Goal: Task Accomplishment & Management: Manage account settings

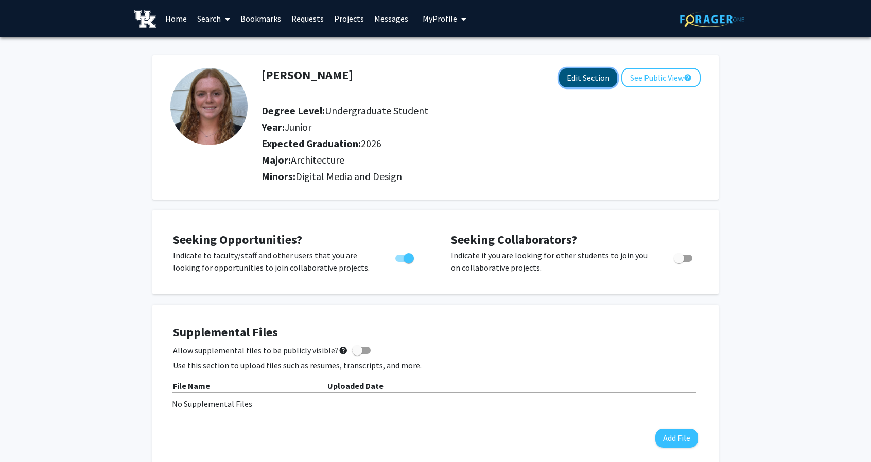
click at [581, 78] on button "Edit Section" at bounding box center [588, 77] width 58 height 19
select select "junior"
select select "2026"
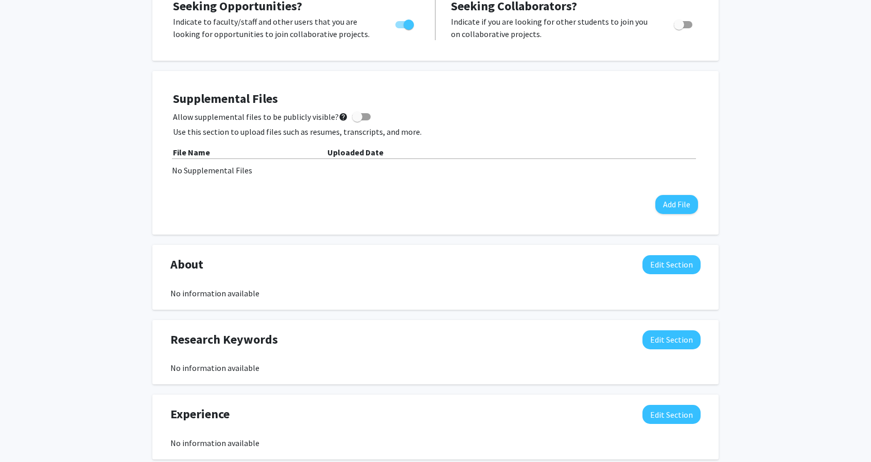
scroll to position [412, 0]
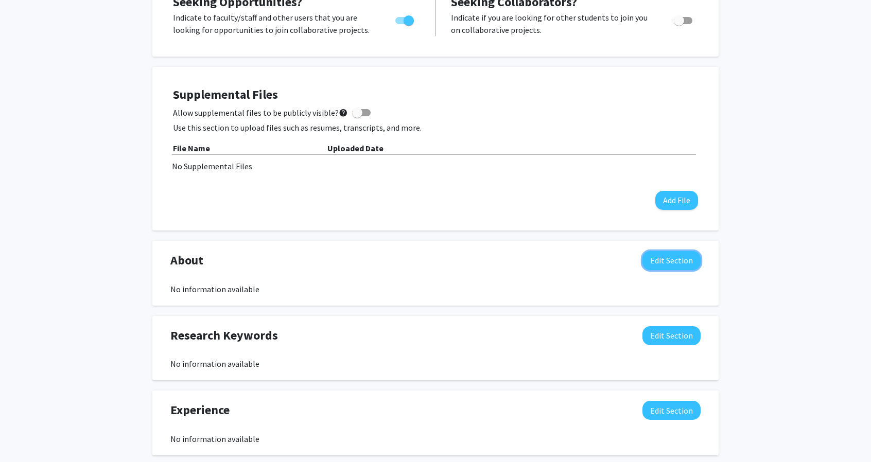
click at [659, 259] on button "Edit Section" at bounding box center [671, 260] width 58 height 19
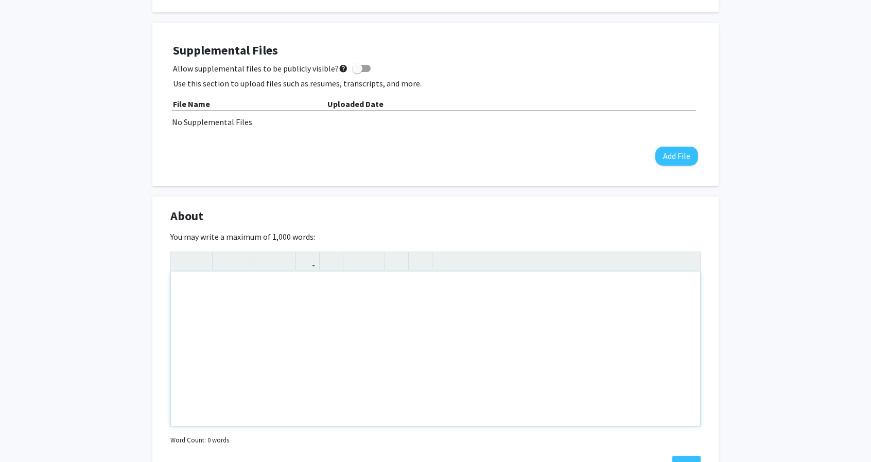
scroll to position [515, 0]
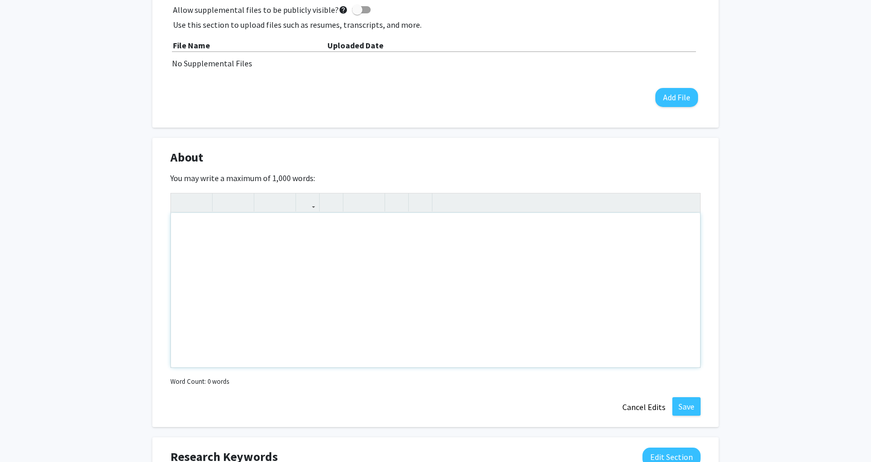
click at [225, 223] on div "Note to users with screen readers: Please deactivate our accessibility plugin f…" at bounding box center [435, 290] width 529 height 154
paste div "Note to users with screen readers: Please deactivate our accessibility plugin f…"
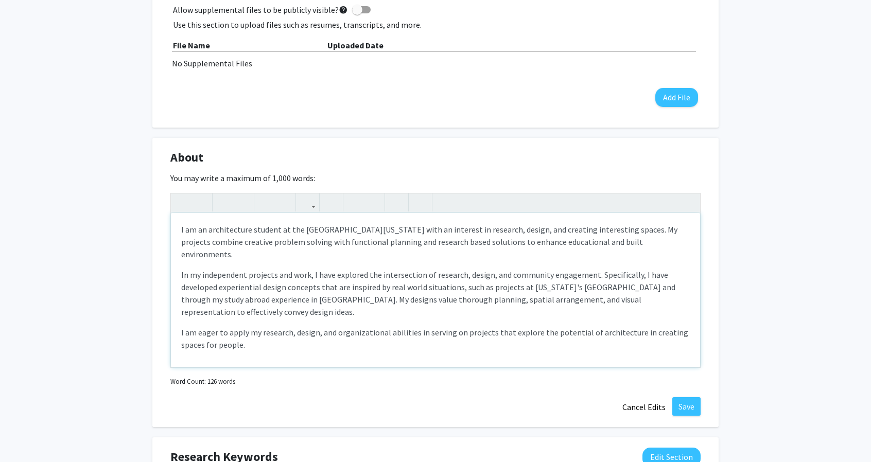
type textarea "<p>I am an architecture student at the [GEOGRAPHIC_DATA][US_STATE] with an inte…"
click at [690, 408] on button "Save" at bounding box center [686, 406] width 28 height 19
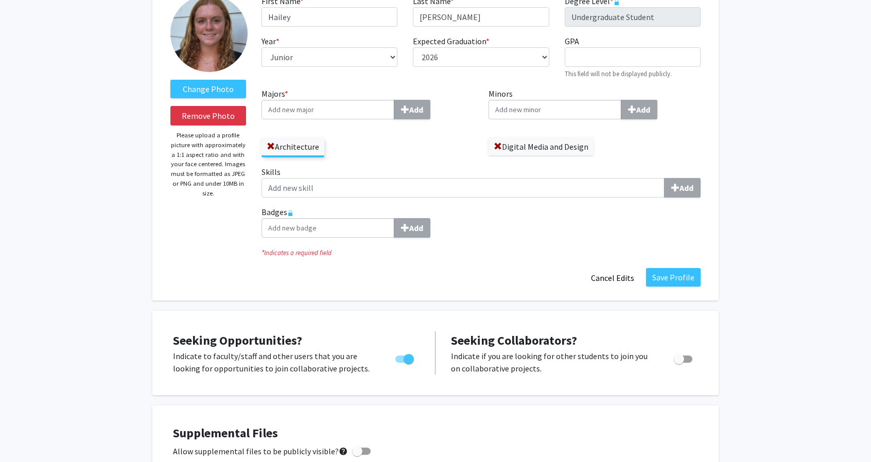
scroll to position [72, 0]
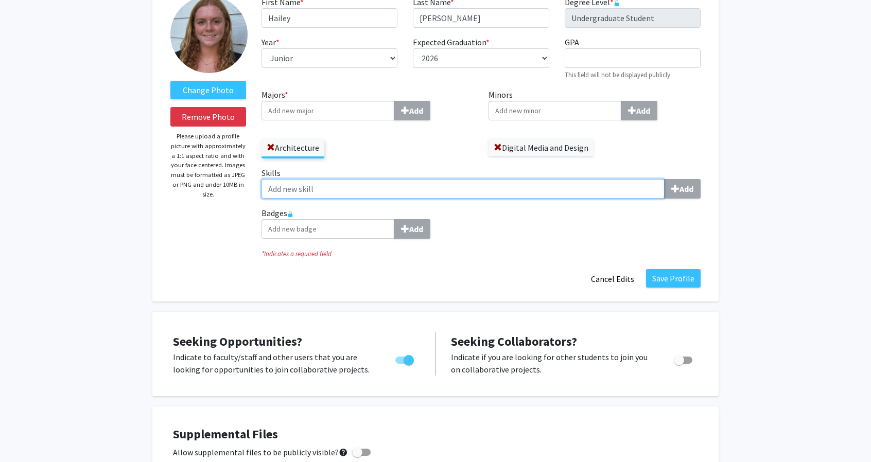
click at [338, 188] on input "Skills Add" at bounding box center [462, 189] width 403 height 20
type input "a"
type input "Architecture"
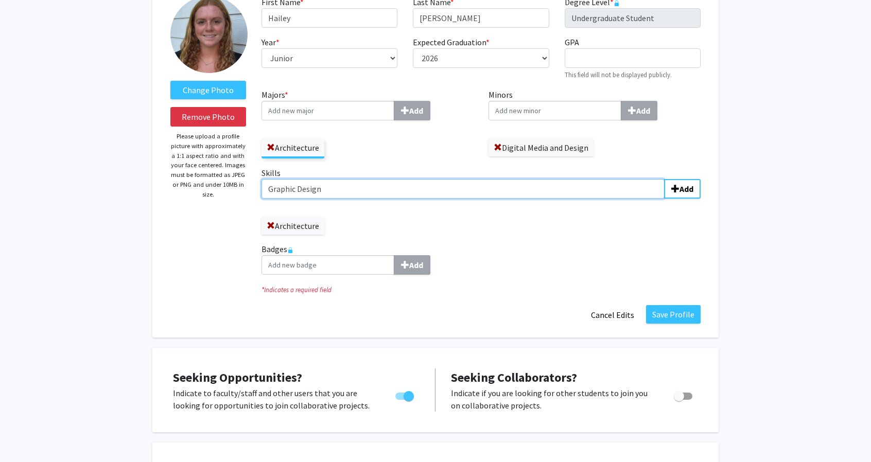
type input "Graphic Design"
type input "A"
type input "Adobe Creative Suite"
type input "Rhino"
type input "W"
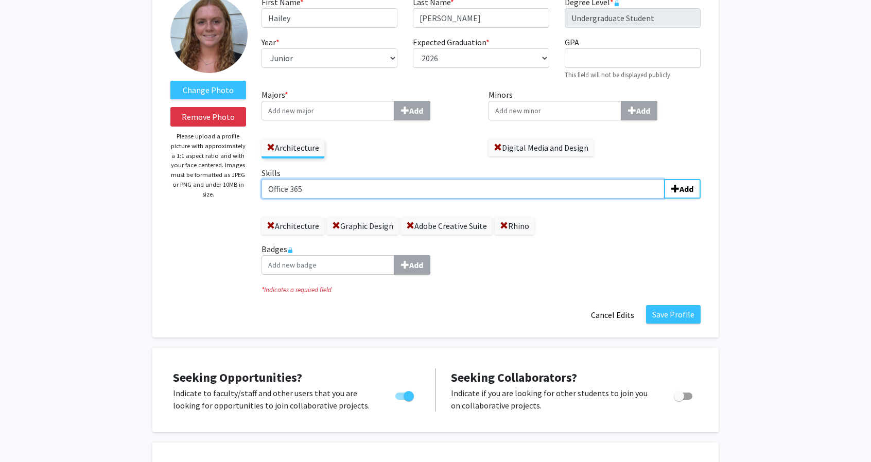
type input "Office 365"
type input "Organization"
type input "Representation]"
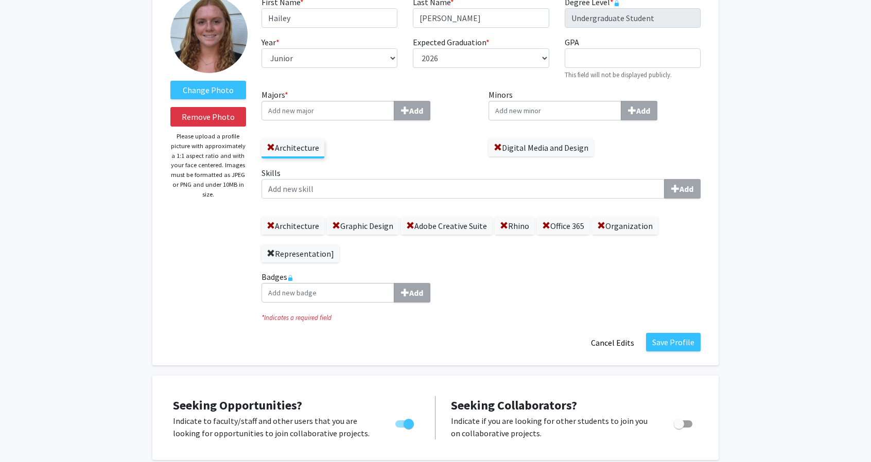
click at [270, 251] on span at bounding box center [271, 254] width 8 height 8
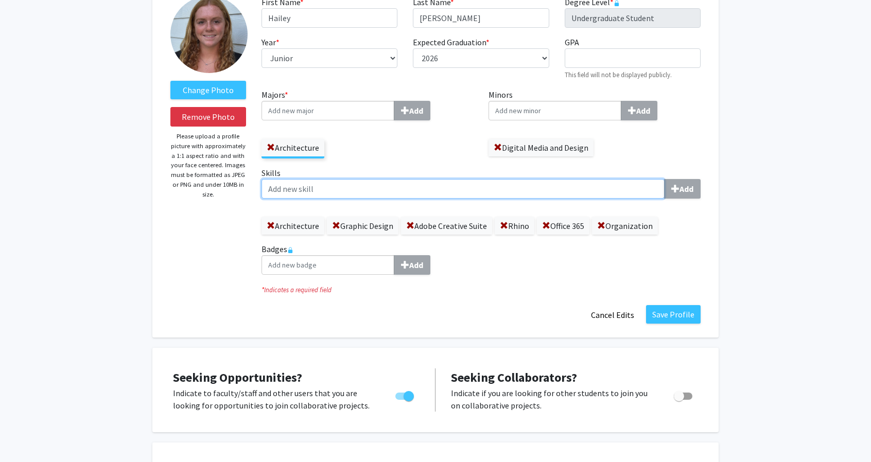
click at [294, 190] on input "Skills Add" at bounding box center [462, 189] width 403 height 20
type input "Representation"
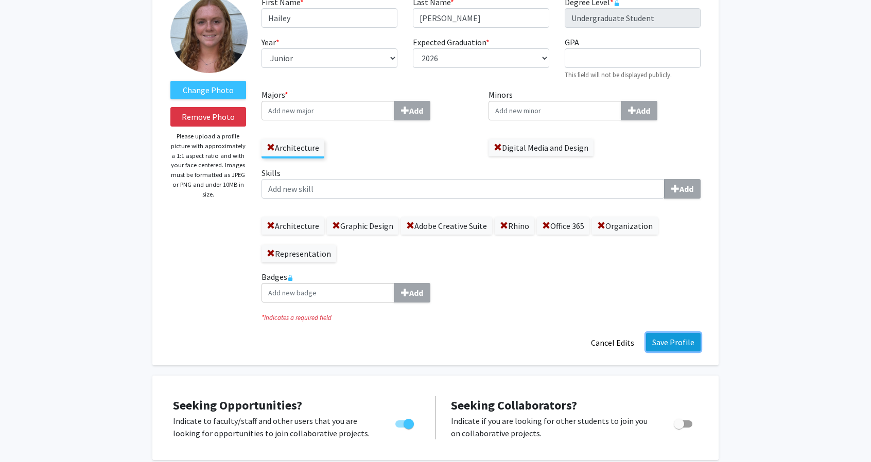
click at [672, 342] on button "Save Profile" at bounding box center [673, 342] width 55 height 19
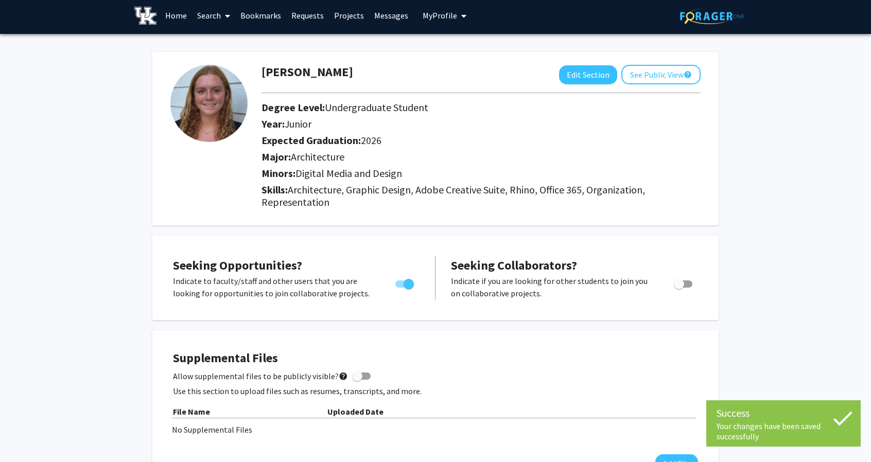
scroll to position [0, 0]
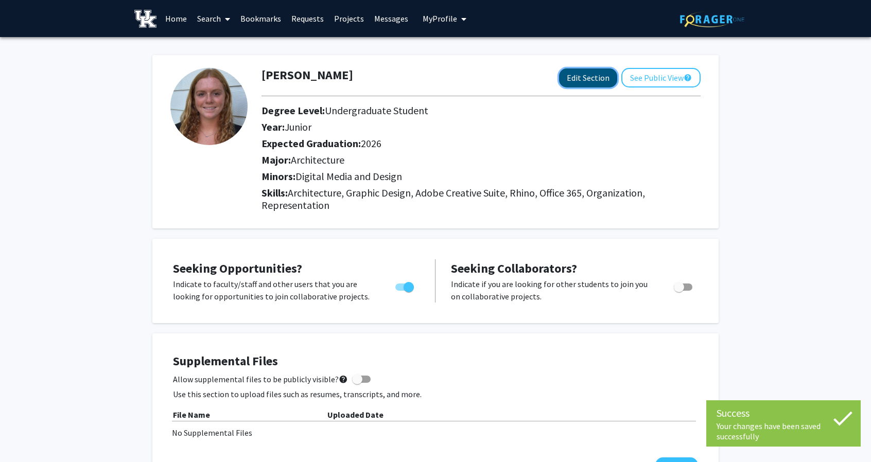
click at [590, 81] on button "Edit Section" at bounding box center [588, 77] width 58 height 19
select select "junior"
select select "2026"
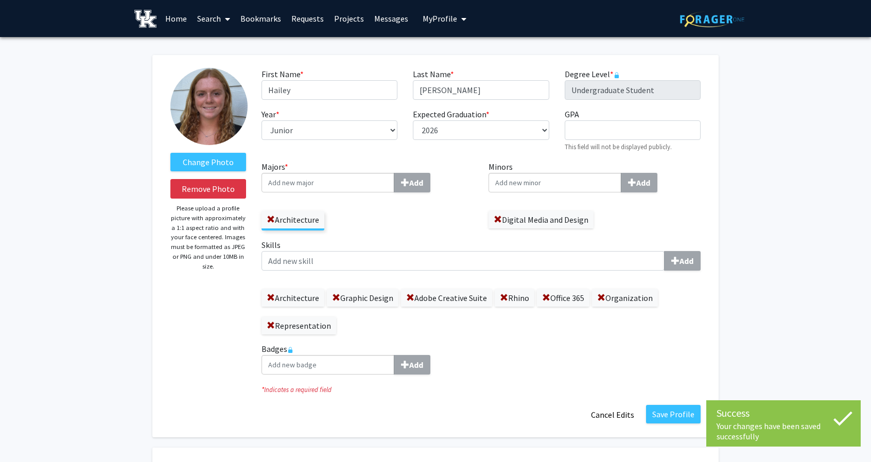
click at [357, 251] on label "Skills Add" at bounding box center [480, 255] width 439 height 32
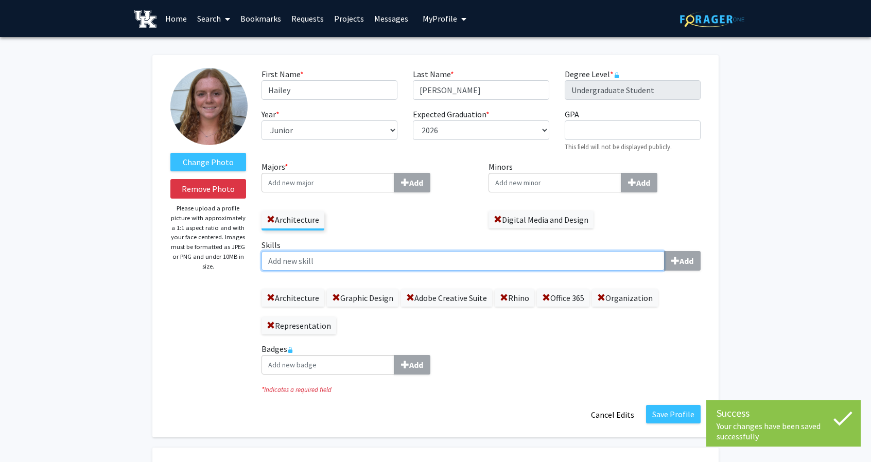
click at [357, 251] on input "Skills Add" at bounding box center [462, 261] width 403 height 20
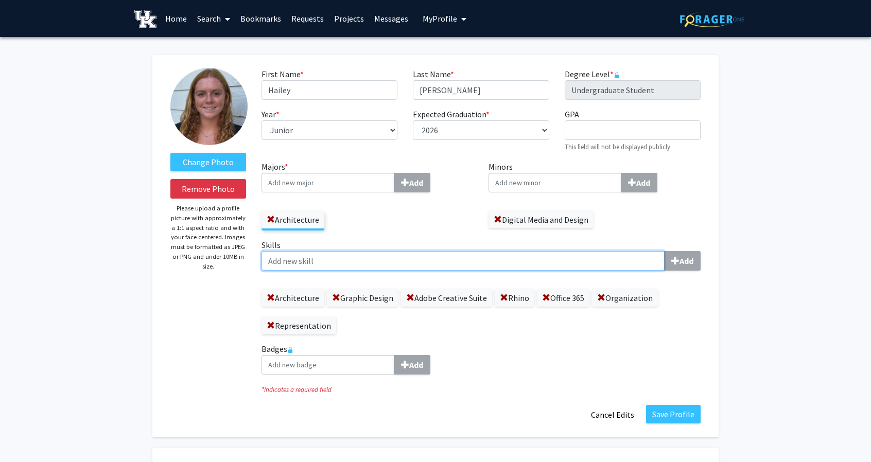
click at [354, 255] on input "Skills Add" at bounding box center [462, 261] width 403 height 20
type input "Design"
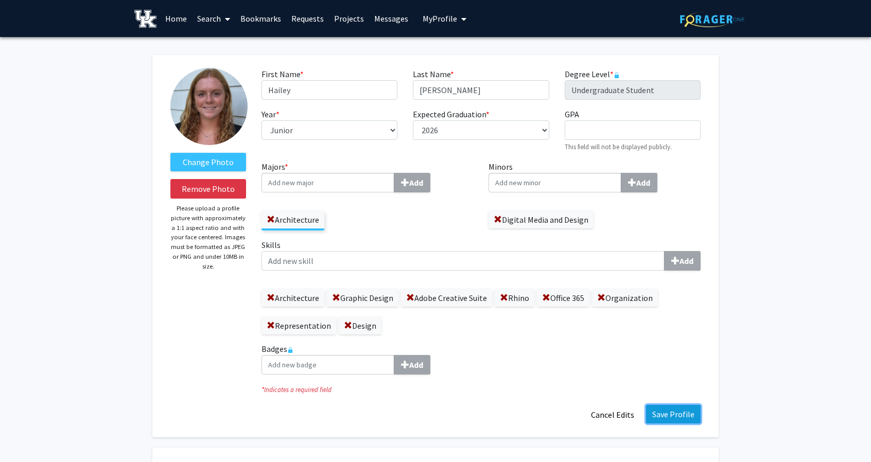
click at [680, 416] on button "Save Profile" at bounding box center [673, 414] width 55 height 19
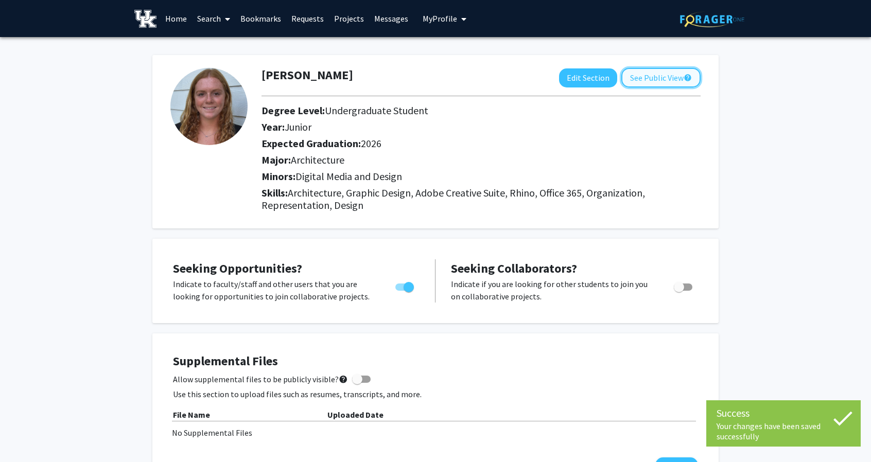
click at [647, 78] on button "See Public View help" at bounding box center [660, 78] width 79 height 20
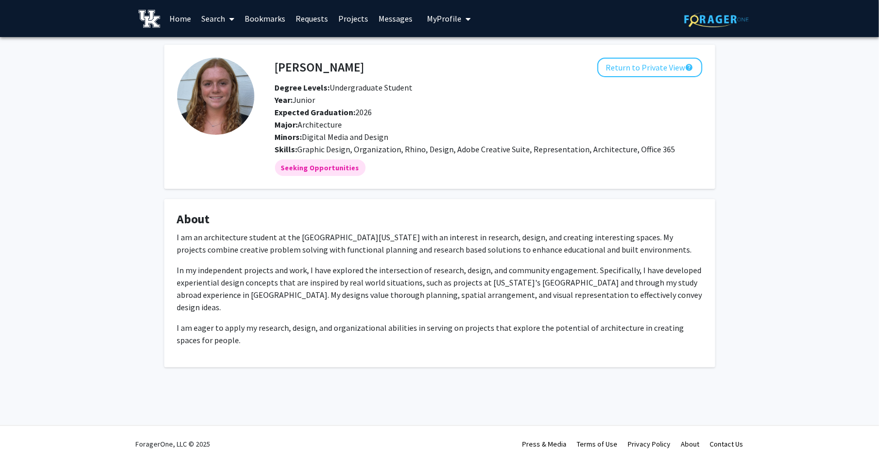
click at [643, 401] on div "Skip navigation Home Search Bookmarks Requests Projects Messages My Profile [PE…" at bounding box center [439, 231] width 879 height 462
